Goal: Complete application form: Complete application form

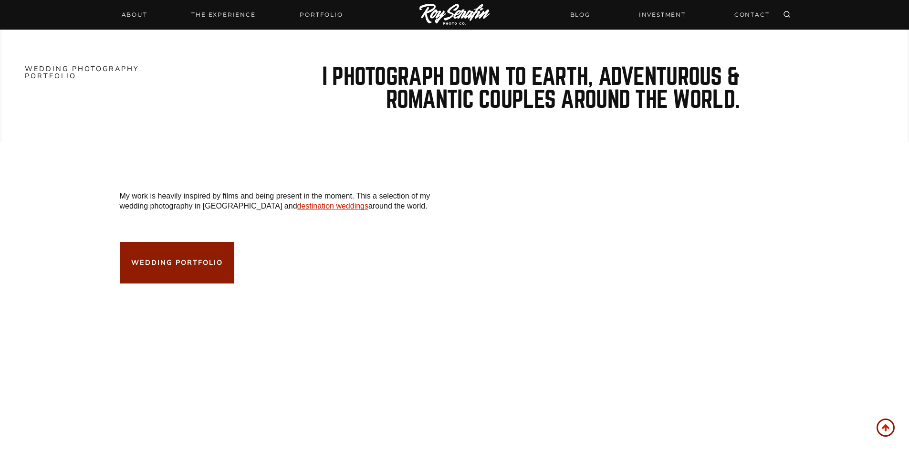
scroll to position [1288, 0]
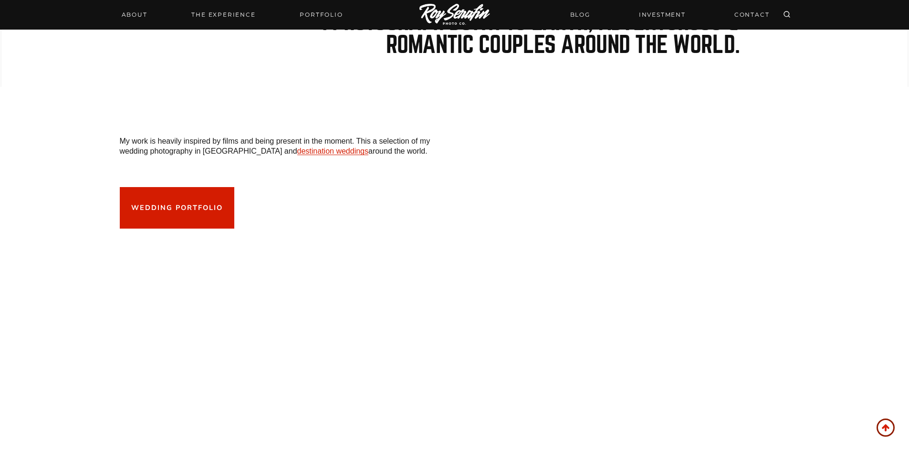
click at [185, 210] on link "wedding PORTFOLIO" at bounding box center [177, 208] width 115 height 42
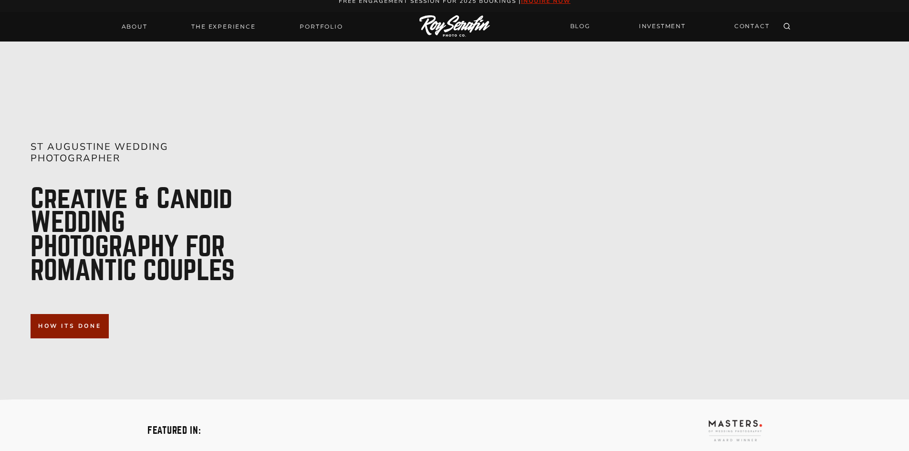
scroll to position [0, 0]
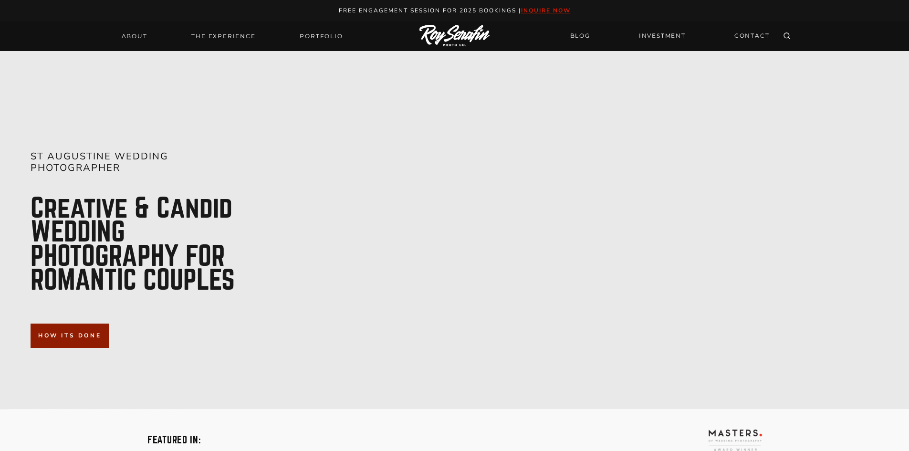
drag, startPoint x: 564, startPoint y: 1, endPoint x: 558, endPoint y: 4, distance: 6.0
click at [562, 2] on div "Free engagement session for 2025 Bookings | inquire now" at bounding box center [454, 10] width 889 height 21
click at [550, 9] on strong "inquire now" at bounding box center [546, 11] width 50 height 8
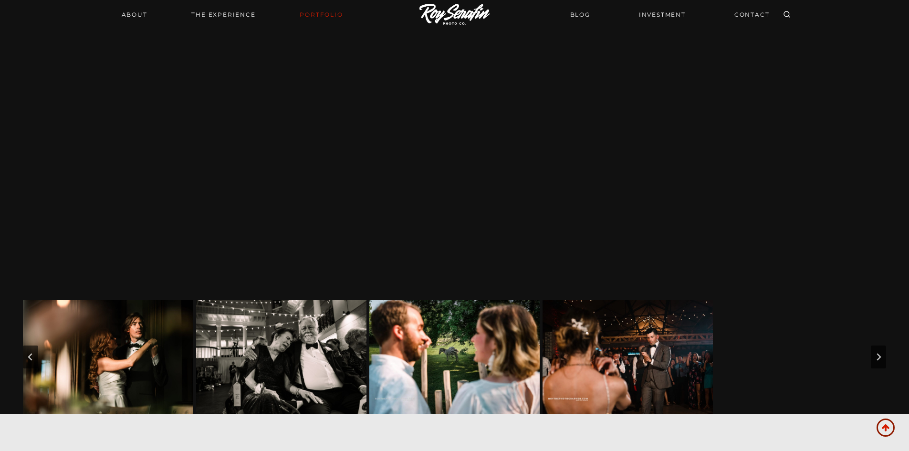
scroll to position [286, 0]
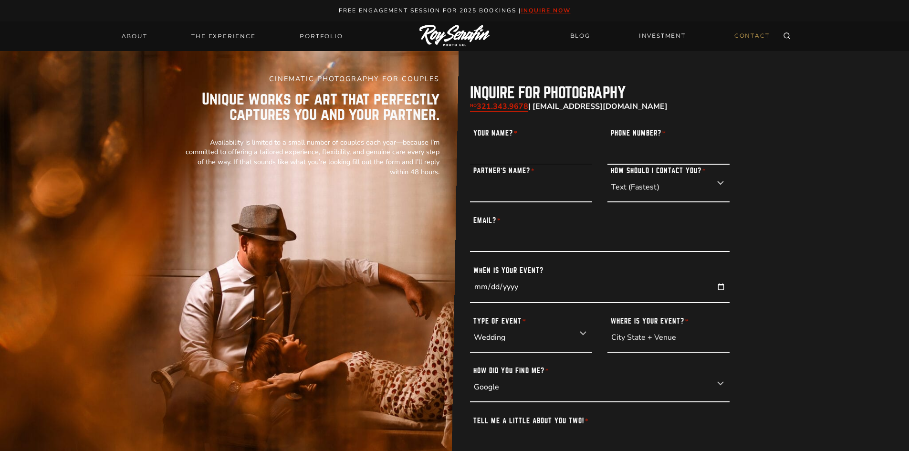
click at [557, 159] on input "Your Name? *" at bounding box center [531, 146] width 122 height 38
type input "julia sorrell"
click at [654, 157] on input "Phone Number? *" at bounding box center [668, 146] width 122 height 38
type input "8502928098"
click at [571, 191] on input "Partner’s Name? *" at bounding box center [531, 184] width 122 height 38
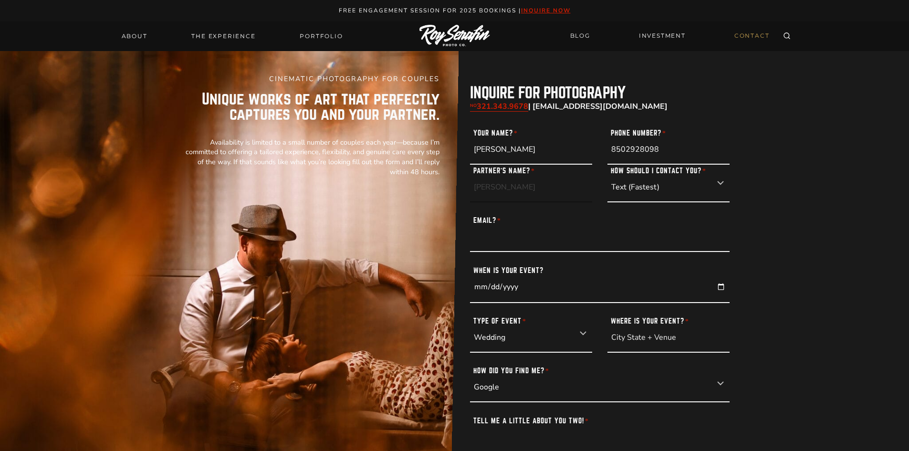
type input "william swearengin"
click at [676, 187] on select "Text (Fastest) Email Phone Call" at bounding box center [668, 184] width 122 height 38
click at [607, 165] on select "Text (Fastest) Email Phone Call" at bounding box center [668, 184] width 122 height 38
click at [719, 184] on select "Text (Fastest) Email Phone Call" at bounding box center [668, 184] width 122 height 38
click at [607, 165] on select "Text (Fastest) Email Phone Call" at bounding box center [668, 184] width 122 height 38
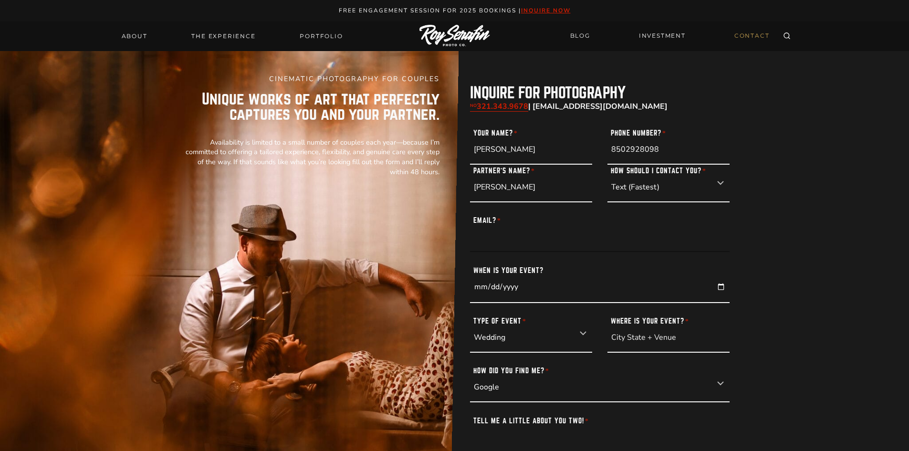
click at [589, 242] on input "Email? *" at bounding box center [600, 234] width 260 height 38
type input "jujubeangirl14@gmail.com"
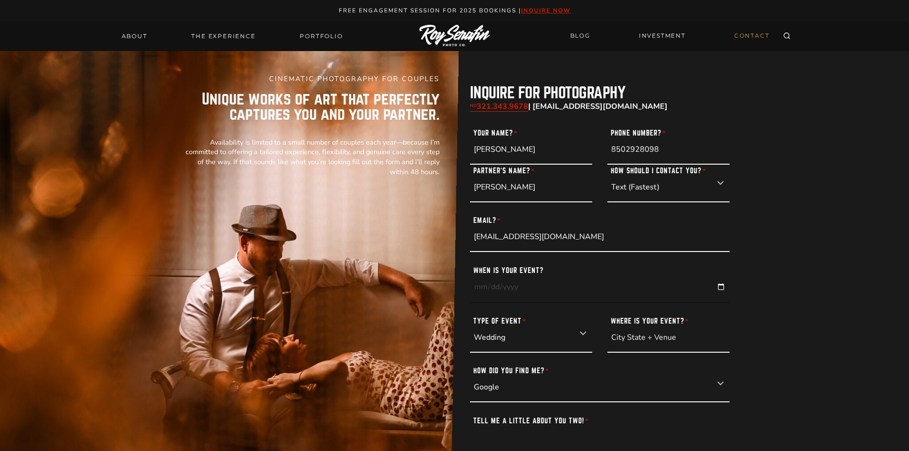
click at [514, 285] on input "[DATE]" at bounding box center [600, 283] width 260 height 39
click at [479, 284] on input "[DATE]" at bounding box center [600, 283] width 260 height 39
type input "0026-04-11"
type input "2026-04-11"
drag, startPoint x: 690, startPoint y: 342, endPoint x: 585, endPoint y: 341, distance: 105.0
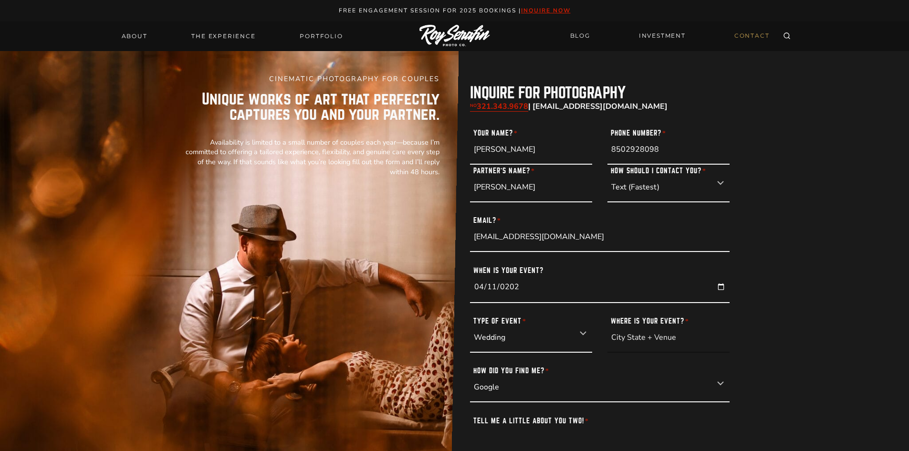
click at [585, 341] on div "Type of Event * Wedding Elopement Engagement Portrait Where is your event? *" at bounding box center [600, 334] width 260 height 38
click at [631, 341] on input "Where is your event? *" at bounding box center [668, 334] width 122 height 38
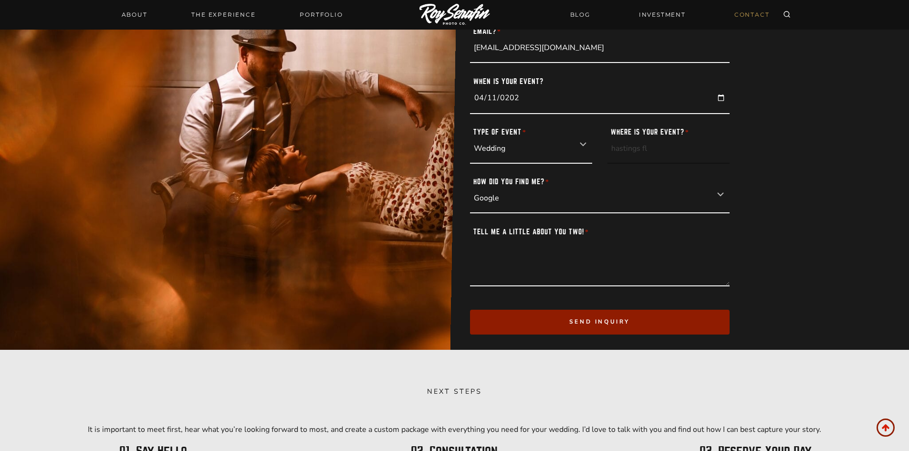
scroll to position [191, 0]
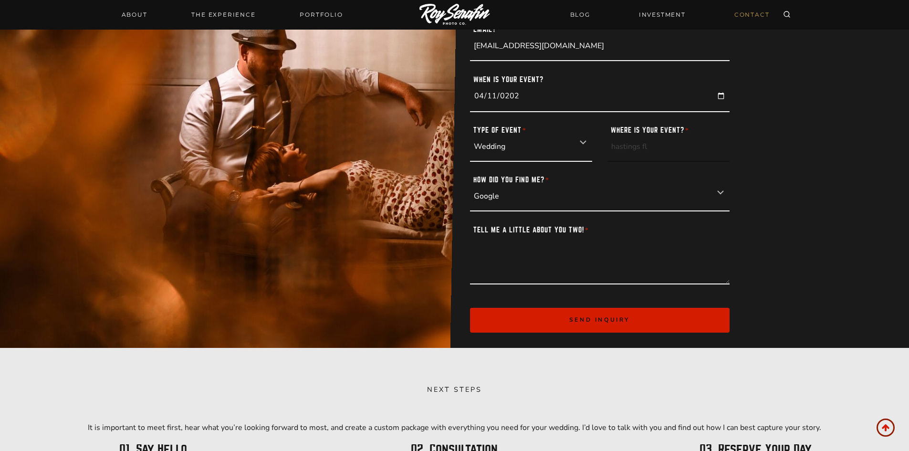
type input "hastings fl"
click at [563, 318] on button "Send inquiry" at bounding box center [600, 320] width 260 height 24
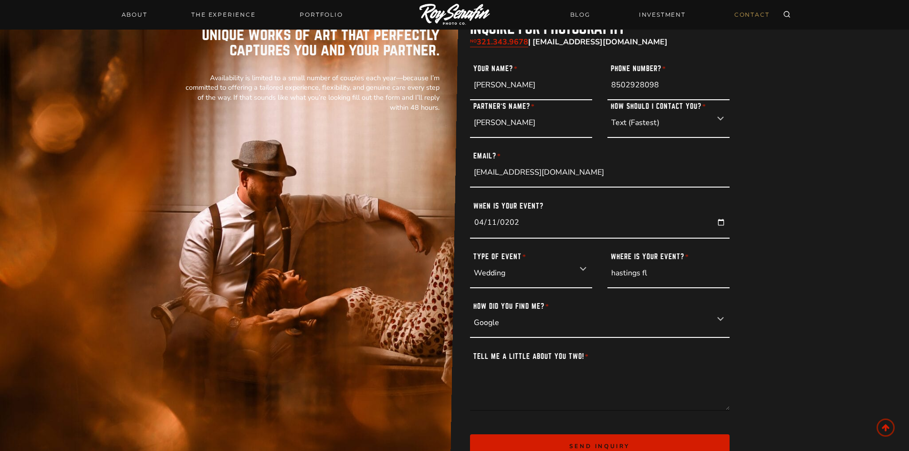
scroll to position [48, 0]
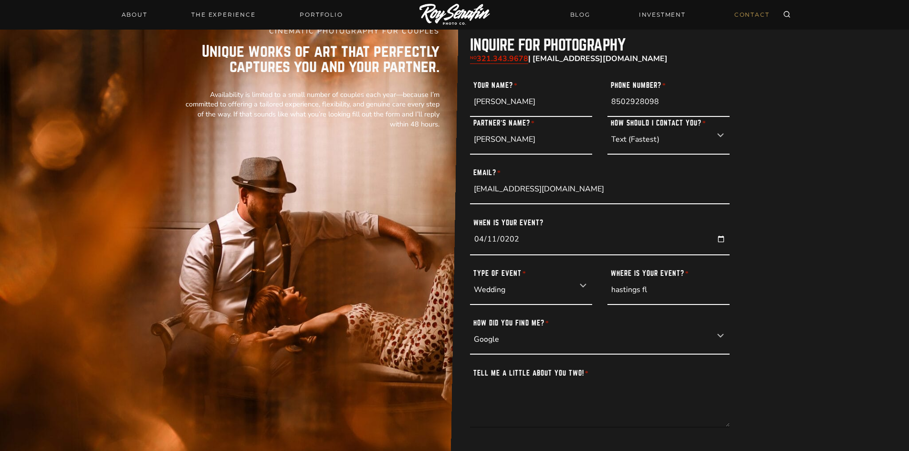
click at [584, 408] on textarea "Tell me a little about you two! *" at bounding box center [600, 397] width 260 height 61
click at [584, 389] on textarea "we are high school sweet hearts we have been together for 7 years" at bounding box center [600, 397] width 260 height 61
click at [712, 388] on textarea "we are high school sweet hearts, we have been together for 7 years" at bounding box center [600, 397] width 260 height 61
click at [570, 412] on textarea "we are high school sweet hearts, we have been together for 7 years we are ready…" at bounding box center [600, 397] width 260 height 61
click at [688, 415] on textarea "we are high school sweet hearts, we have been together for 7 years we are ready…" at bounding box center [600, 397] width 260 height 61
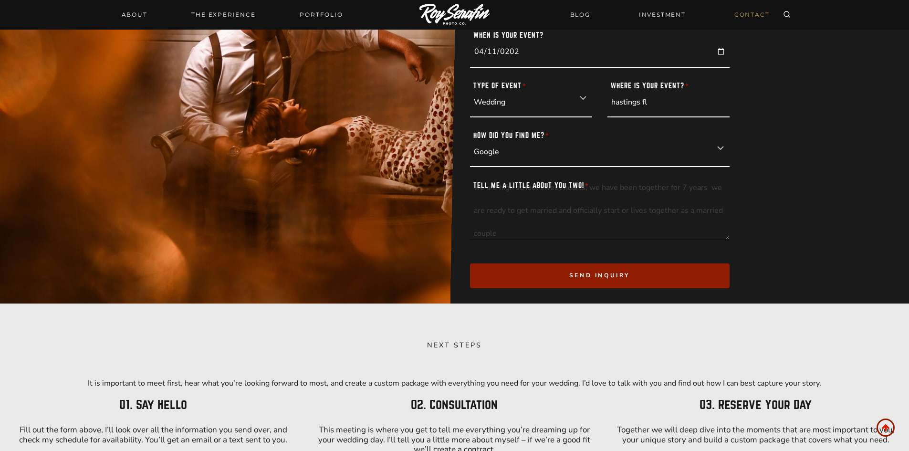
scroll to position [239, 0]
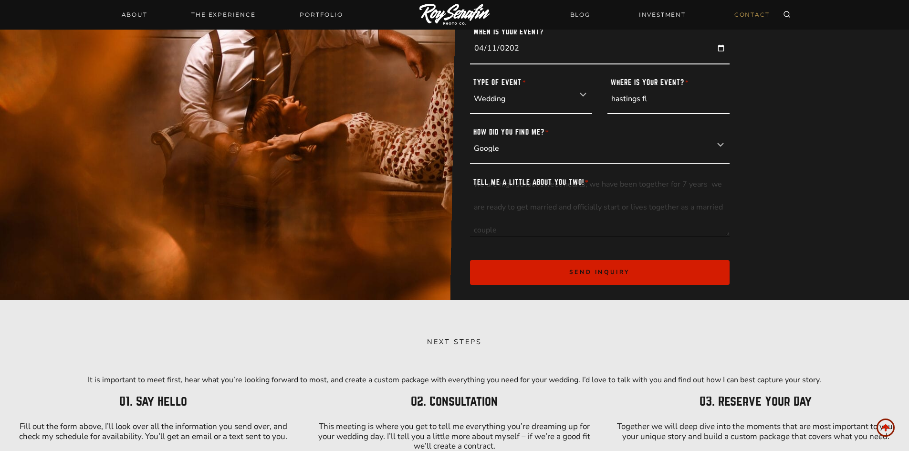
type textarea "we are high school sweet hearts, we have been together for 7 years we are ready…"
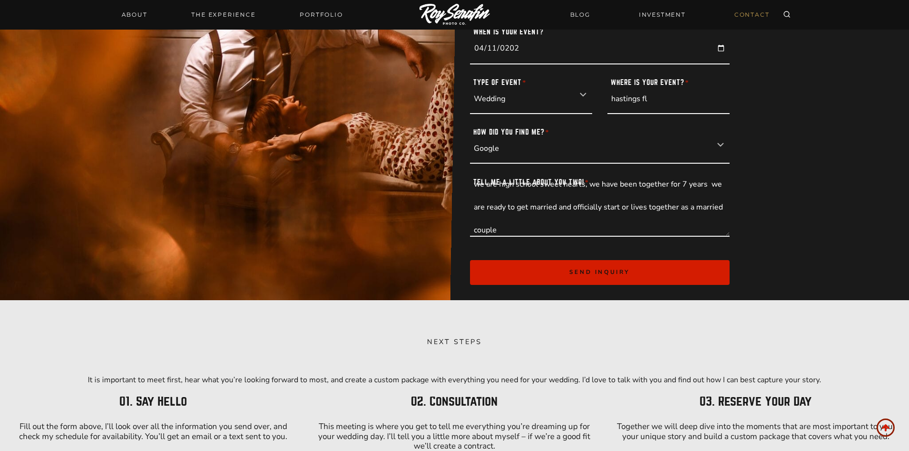
click at [639, 266] on button "Send inquiry" at bounding box center [600, 272] width 260 height 24
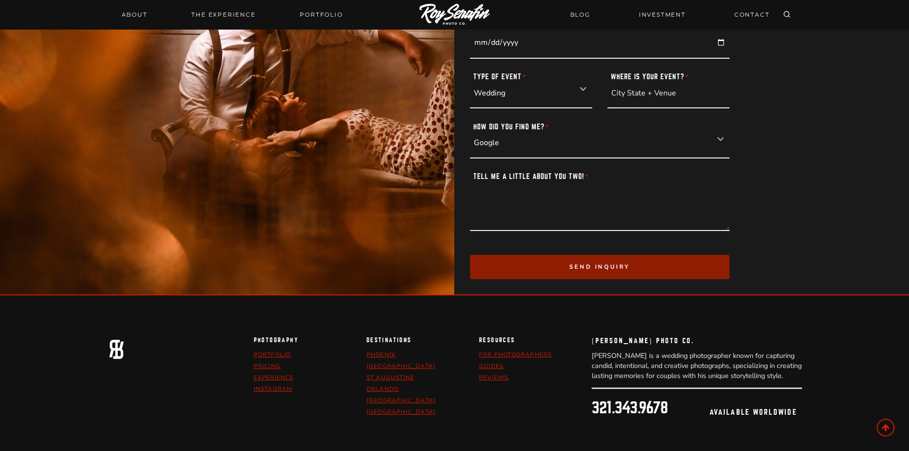
scroll to position [1331, 0]
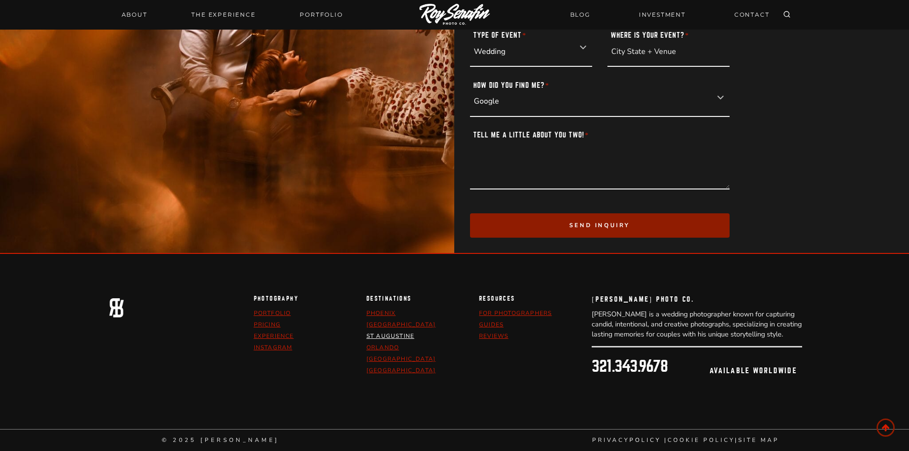
click at [402, 339] on link "st augustine" at bounding box center [390, 336] width 48 height 8
